Goal: Find specific page/section: Find specific page/section

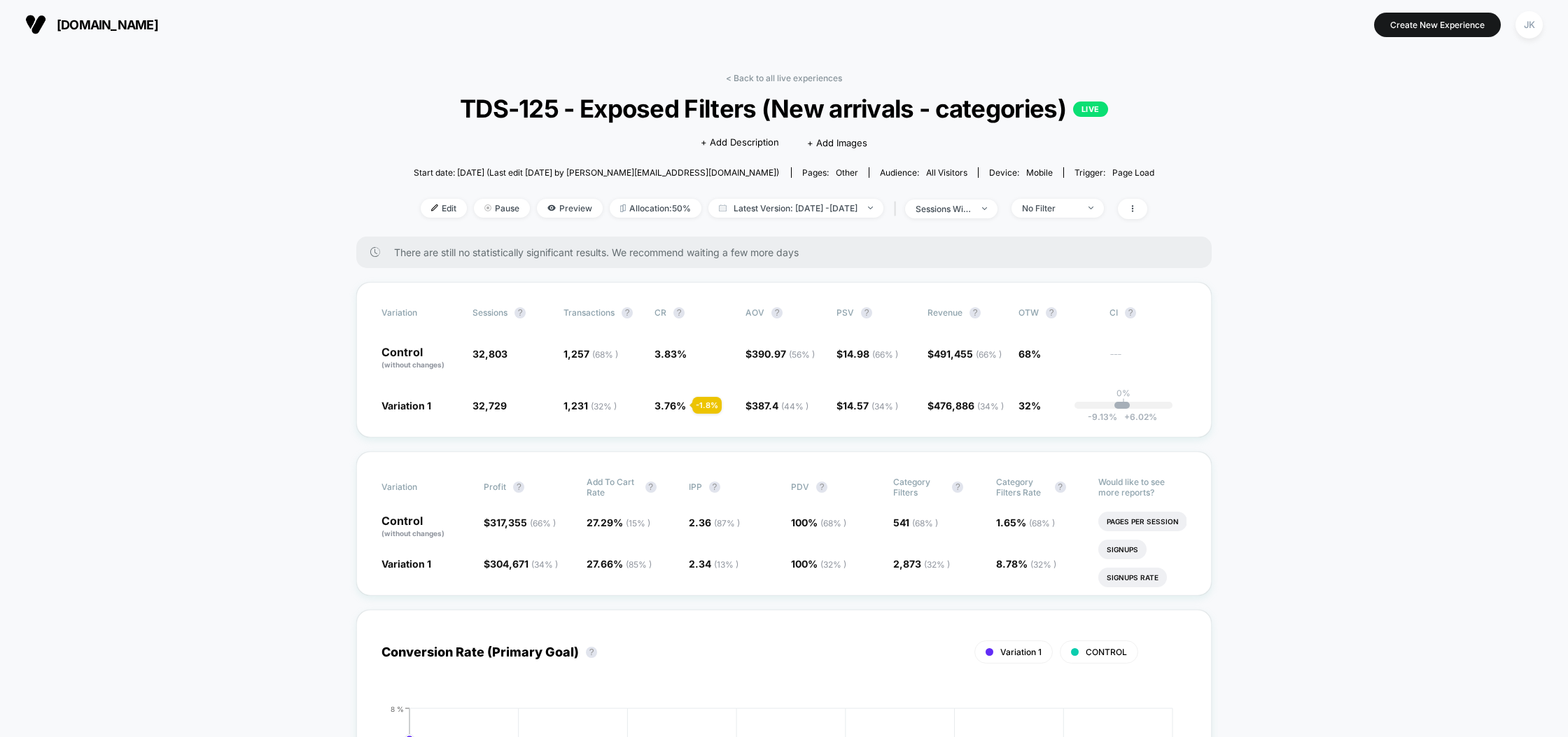
click at [769, 76] on link "< Back to all live experiences" at bounding box center [784, 78] width 116 height 10
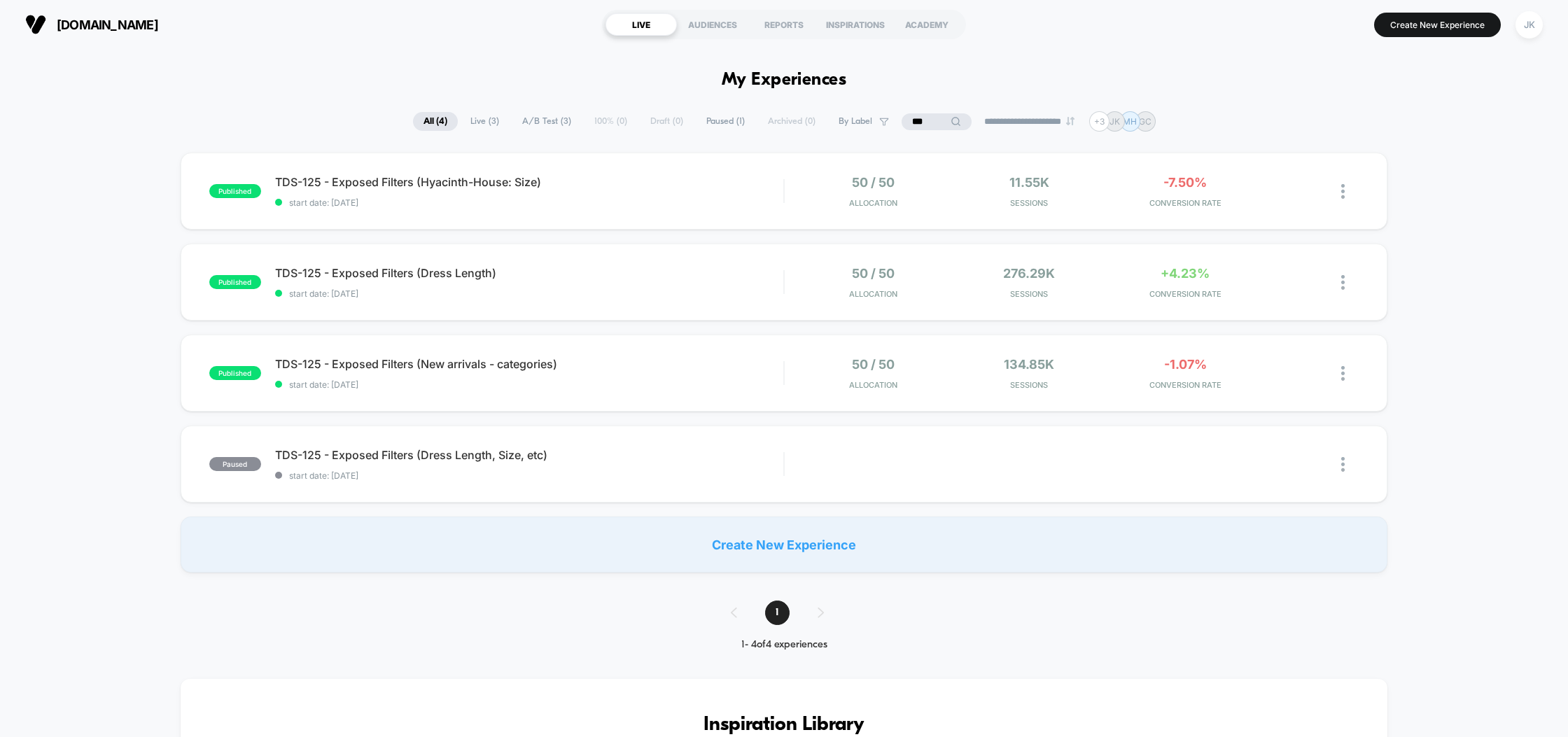
click at [927, 125] on input "***" at bounding box center [936, 122] width 70 height 17
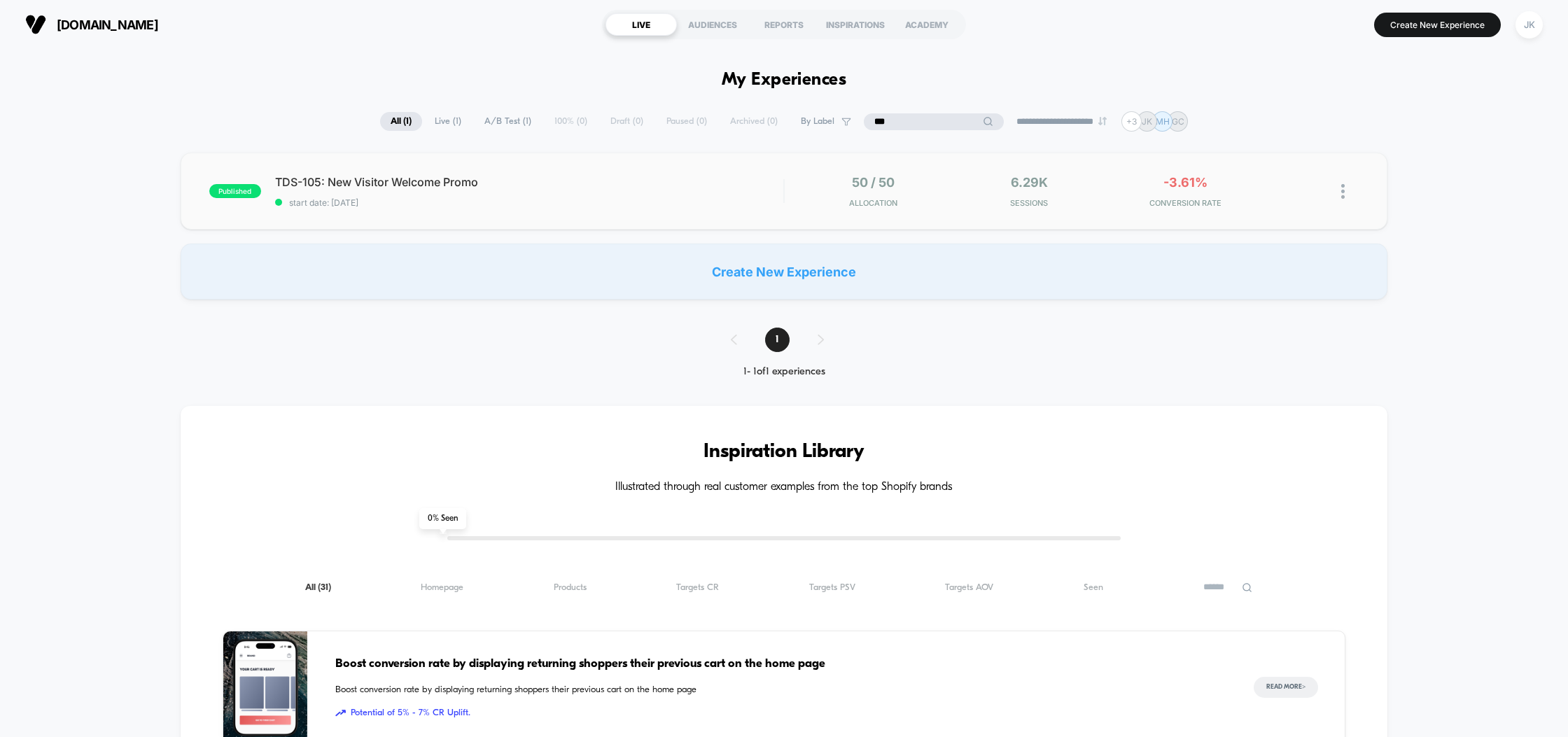
type input "***"
click at [660, 216] on div "published TDS-105: New Visitor Welcome Promo start date: [DATE] 50 / 50 Allocat…" at bounding box center [785, 190] width 1208 height 77
